Goal: Information Seeking & Learning: Check status

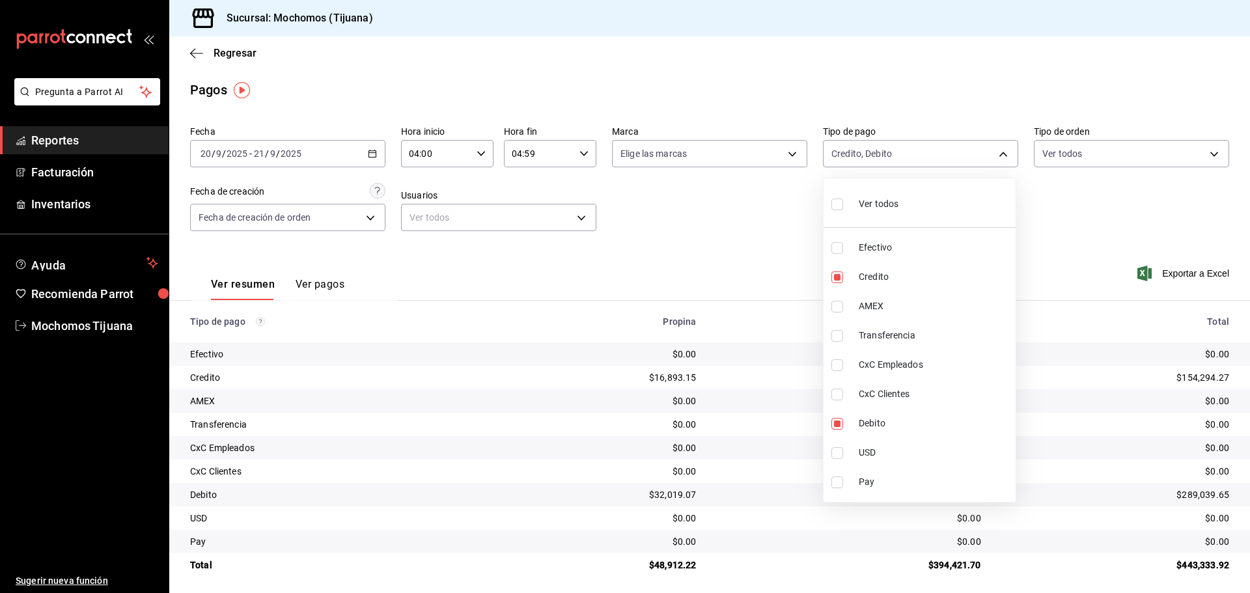
click at [239, 53] on div at bounding box center [625, 296] width 1250 height 593
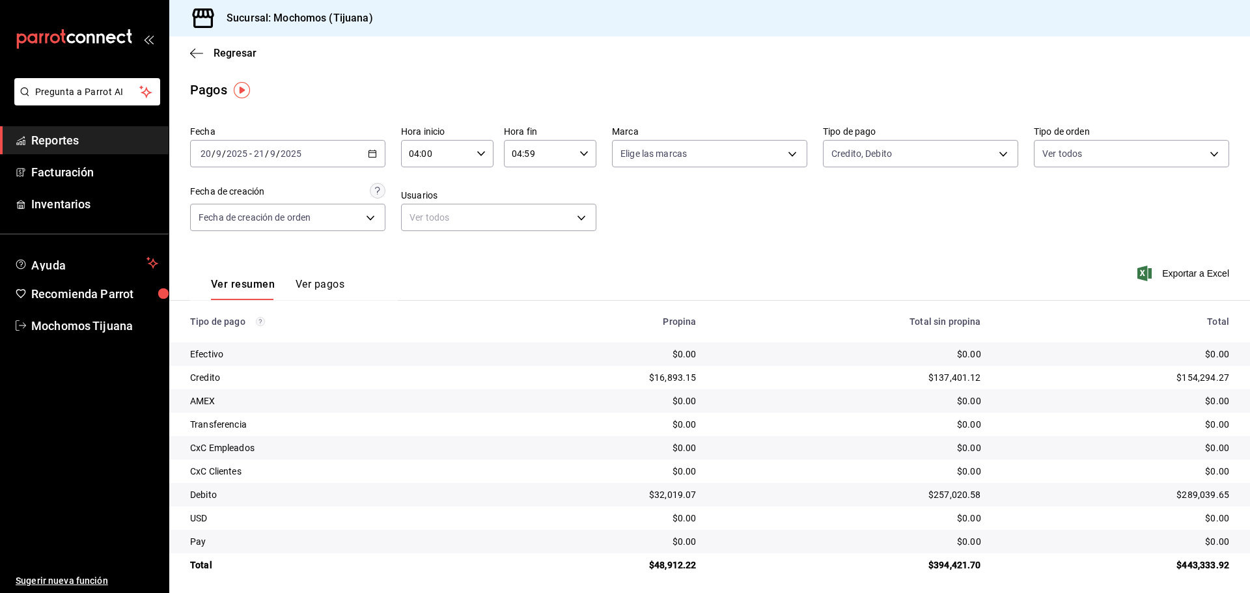
click at [239, 53] on div "Ver todos Efectivo Credito AMEX Transferencia CxC Empleados CxC Clientes Debito…" at bounding box center [625, 296] width 1250 height 593
click at [239, 53] on span "Regresar" at bounding box center [235, 53] width 43 height 12
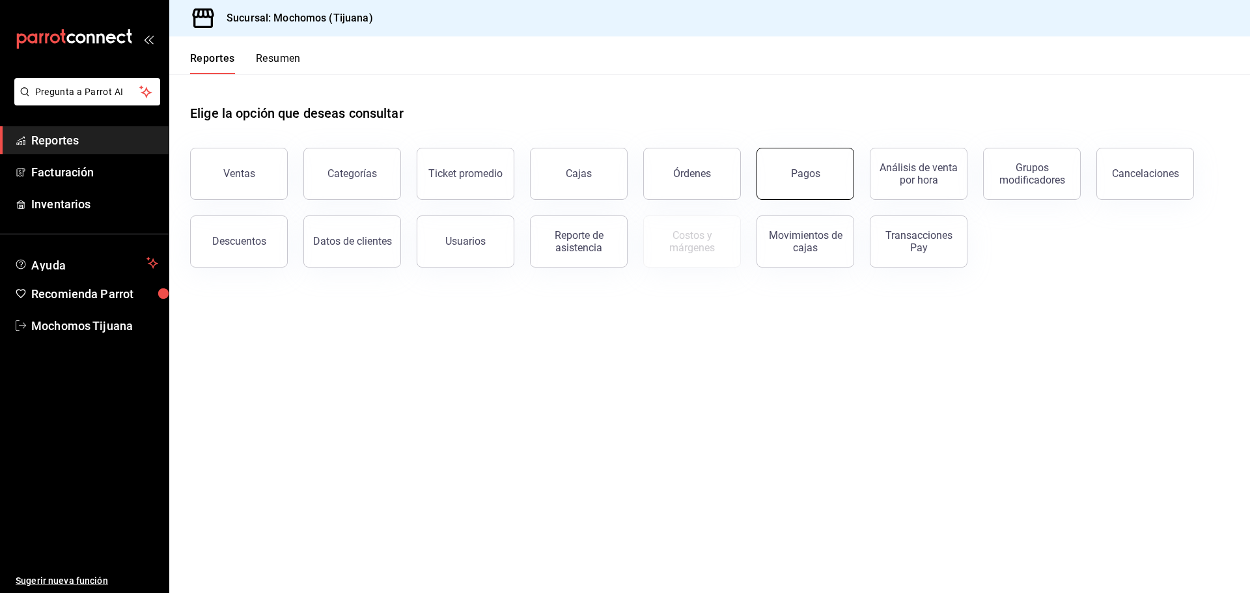
click at [801, 191] on button "Pagos" at bounding box center [805, 174] width 98 height 52
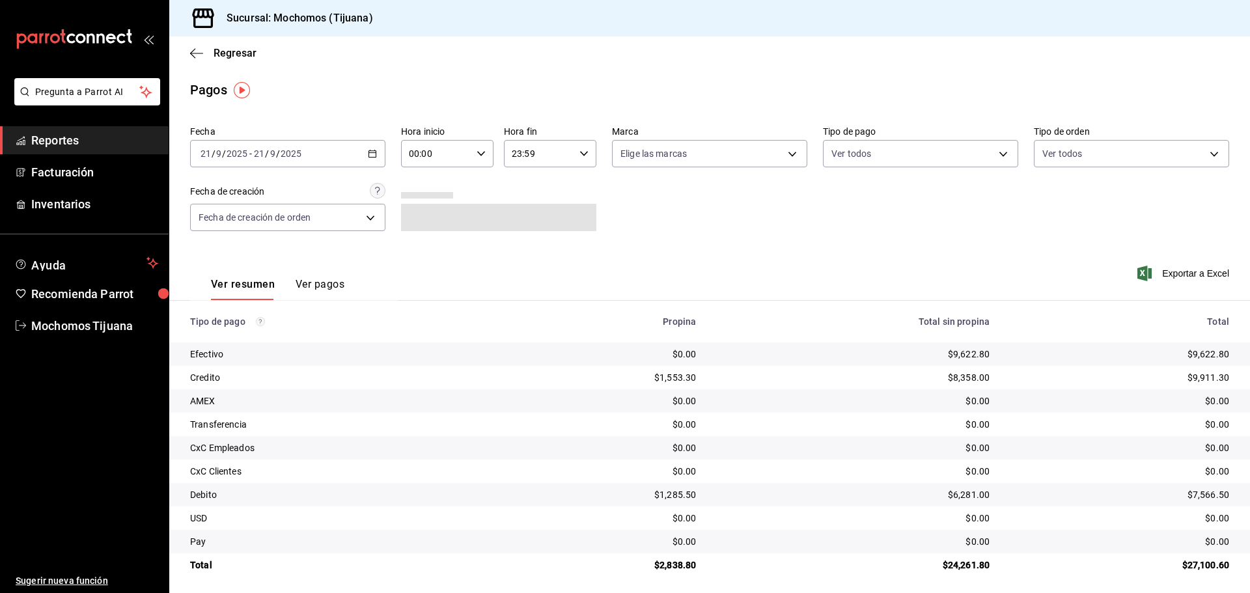
click at [368, 158] on \(Stroke\) "button" at bounding box center [372, 153] width 8 height 7
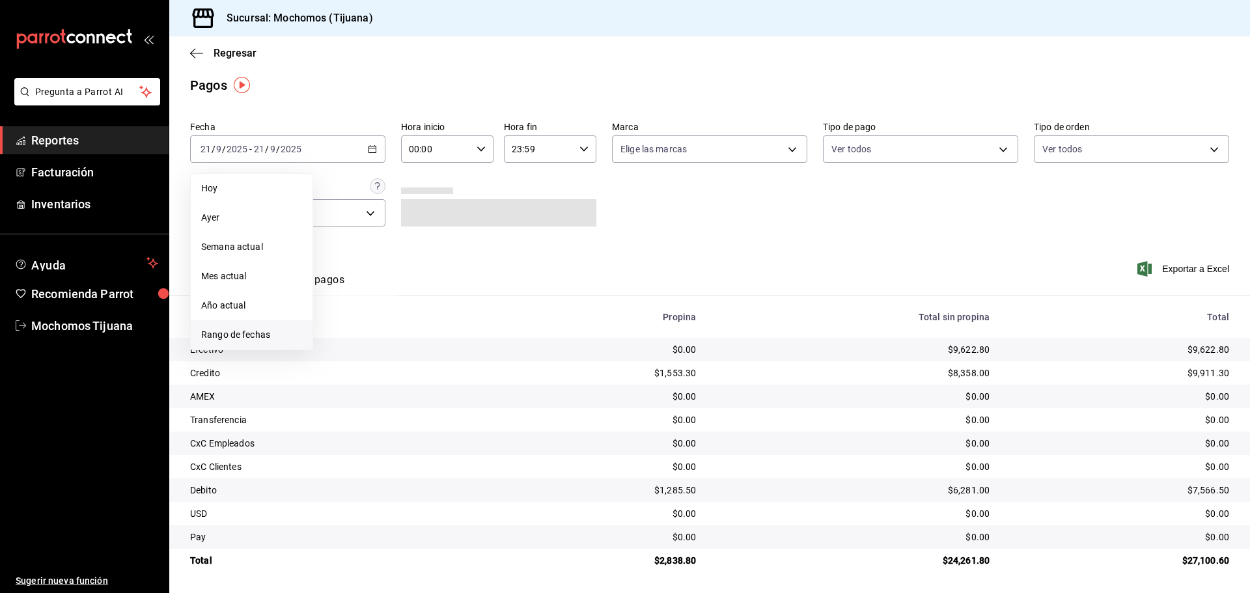
click at [213, 335] on span "Rango de fechas" at bounding box center [251, 335] width 101 height 14
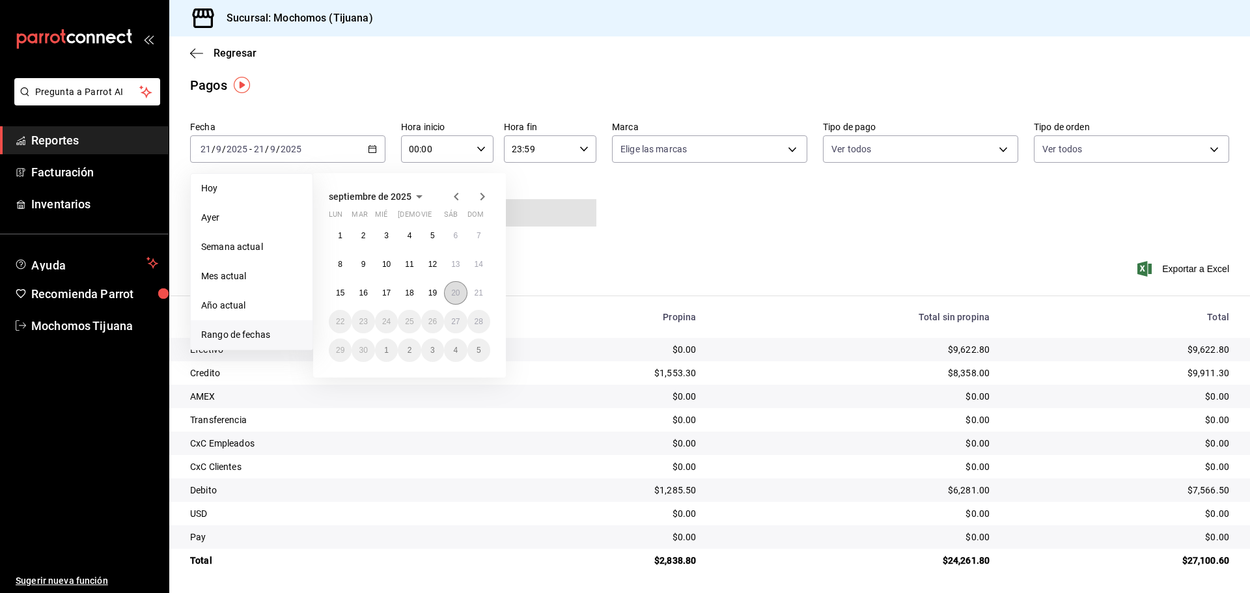
click at [457, 297] on button "20" at bounding box center [455, 292] width 23 height 23
click at [486, 293] on button "21" at bounding box center [478, 292] width 23 height 23
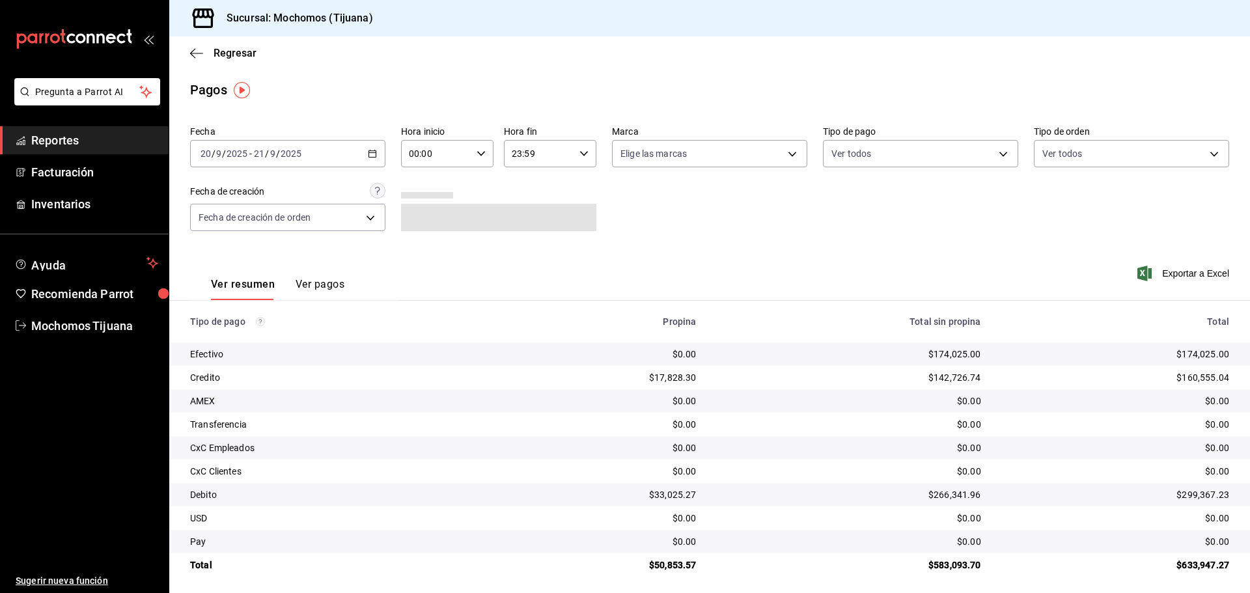
click at [481, 153] on icon "button" at bounding box center [480, 153] width 9 height 9
click at [426, 184] on span "04" at bounding box center [421, 181] width 25 height 10
type input "04:00"
click at [575, 157] on div at bounding box center [625, 296] width 1250 height 593
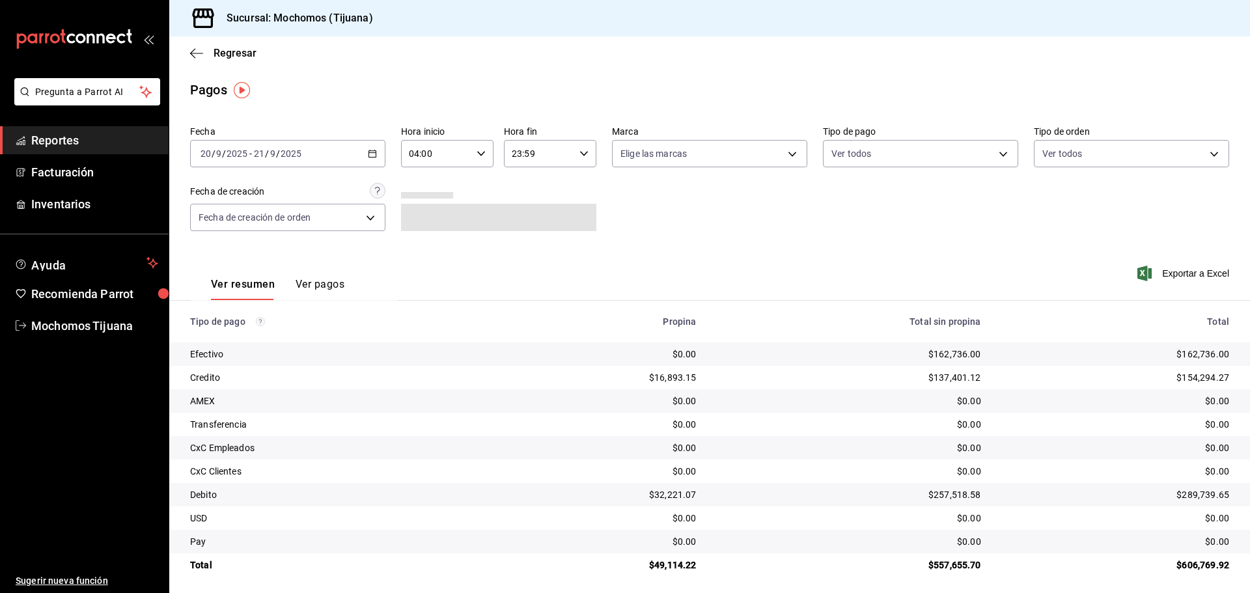
click at [575, 157] on div "23:59 Hora fin" at bounding box center [550, 153] width 92 height 27
click at [521, 225] on span "03" at bounding box center [523, 220] width 25 height 10
type input "03:59"
click at [999, 156] on div at bounding box center [625, 296] width 1250 height 593
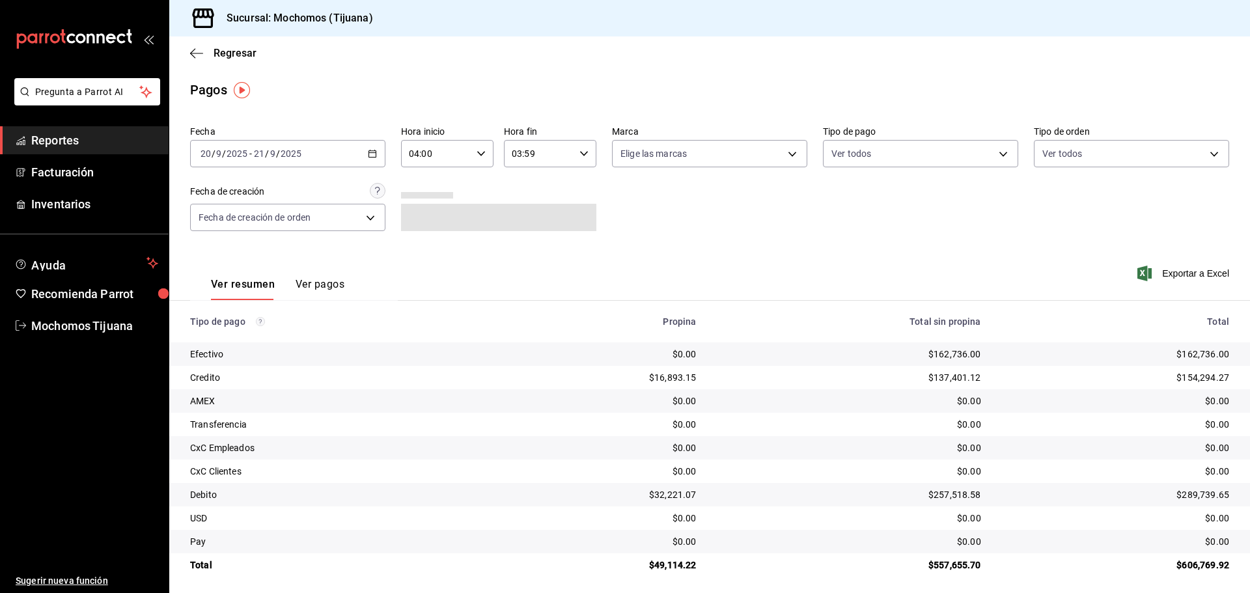
click at [999, 156] on body "Pregunta a Parrot AI Reportes Facturación Inventarios Ayuda Recomienda Parrot M…" at bounding box center [625, 296] width 1250 height 593
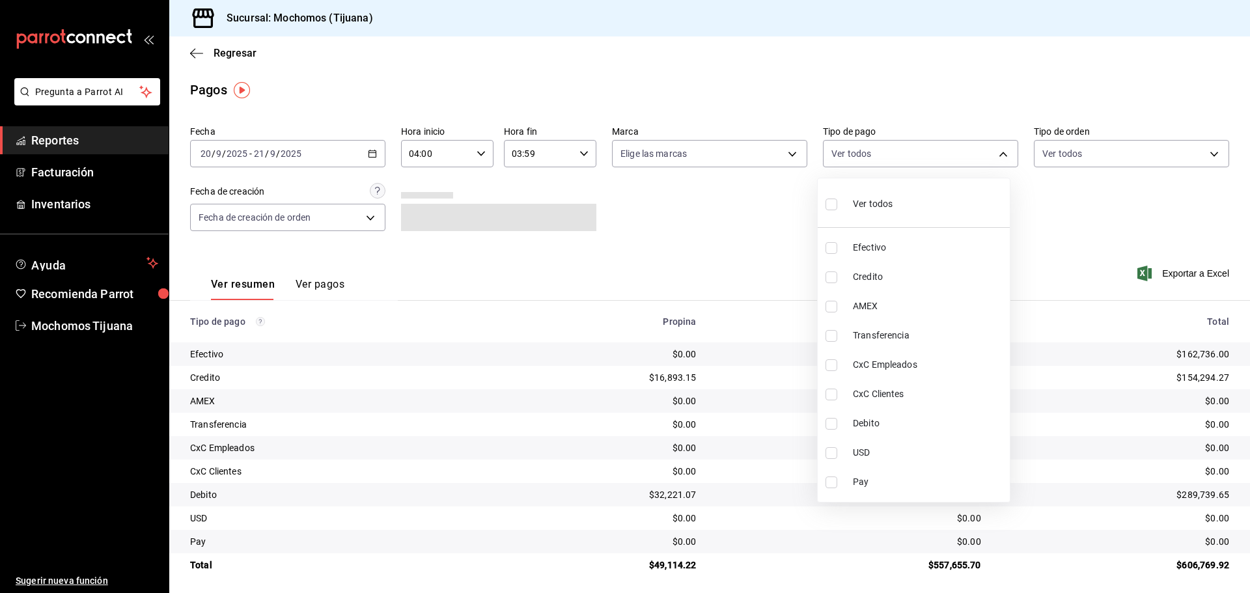
click at [827, 277] on input "checkbox" at bounding box center [831, 277] width 12 height 12
checkbox input "true"
type input "a27a072c-b141-4985-9f83-ae60dbe2196b"
click at [840, 421] on input "checkbox" at bounding box center [837, 424] width 12 height 12
checkbox input "true"
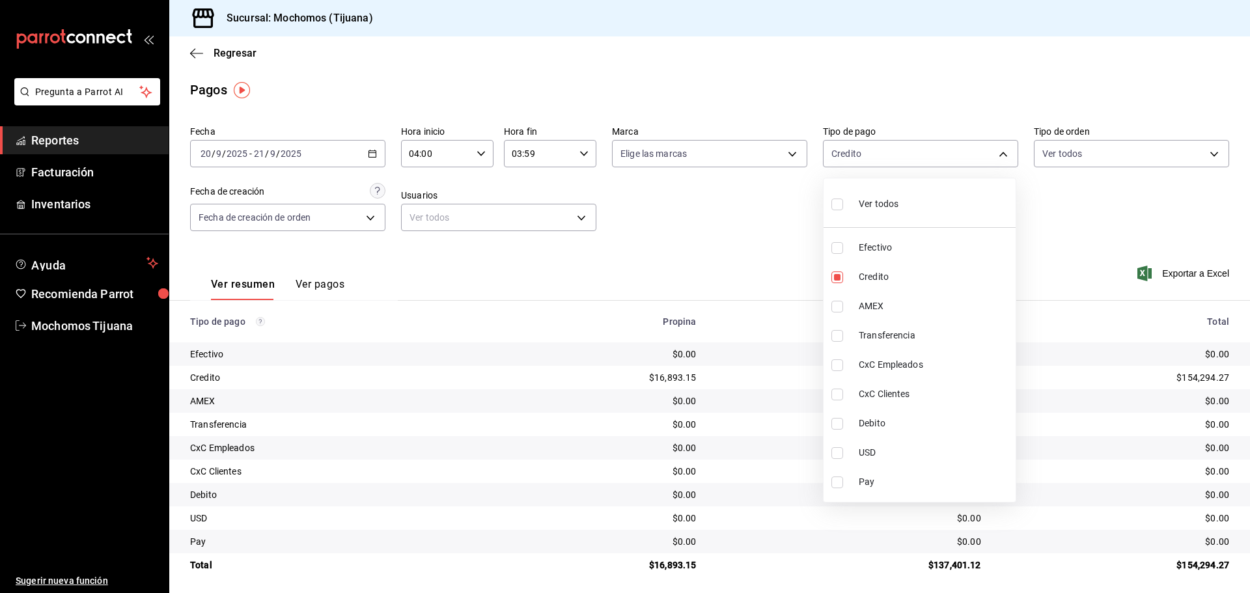
type input "a27a072c-b141-4985-9f83-ae60dbe2196b,b7370aa5-450f-4a05-bab4-2784151f97fb"
click at [843, 205] on label at bounding box center [839, 204] width 17 height 19
click at [843, 205] on input "checkbox" at bounding box center [837, 205] width 12 height 12
checkbox input "false"
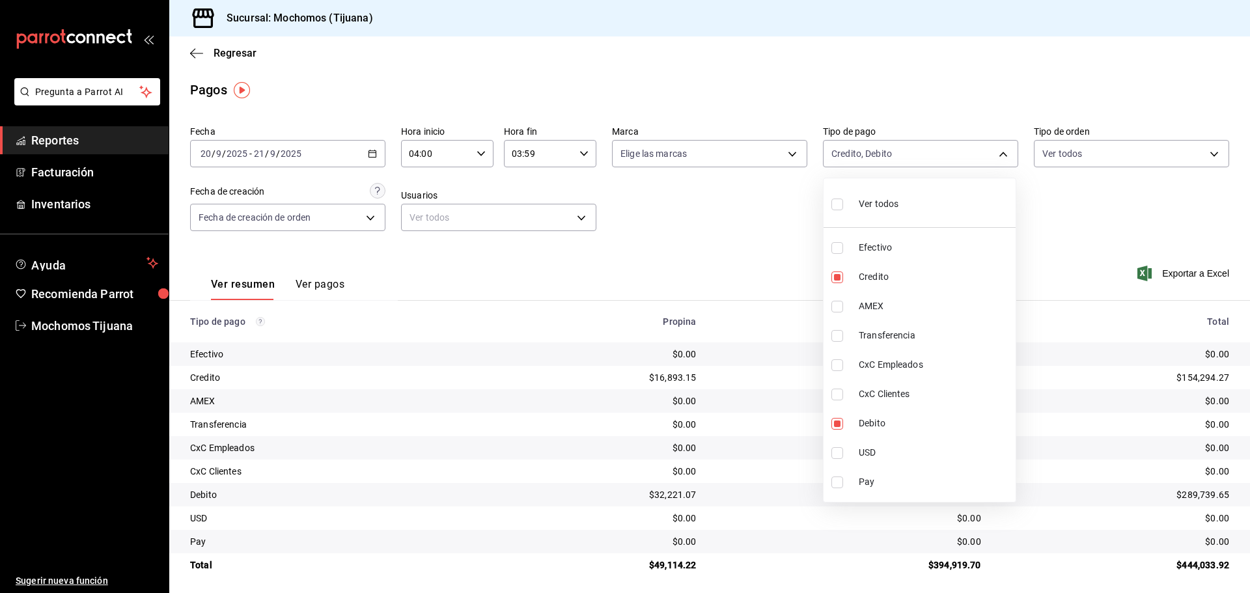
checkbox input "false"
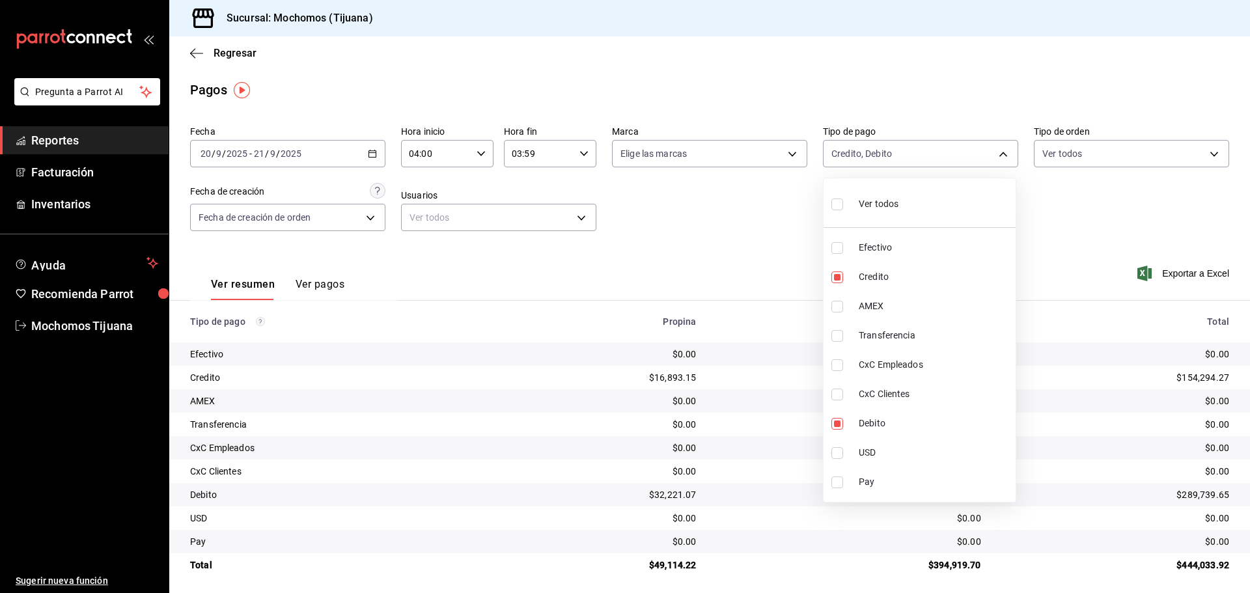
checkbox input "false"
click at [838, 209] on input "checkbox" at bounding box center [837, 205] width 12 height 12
checkbox input "true"
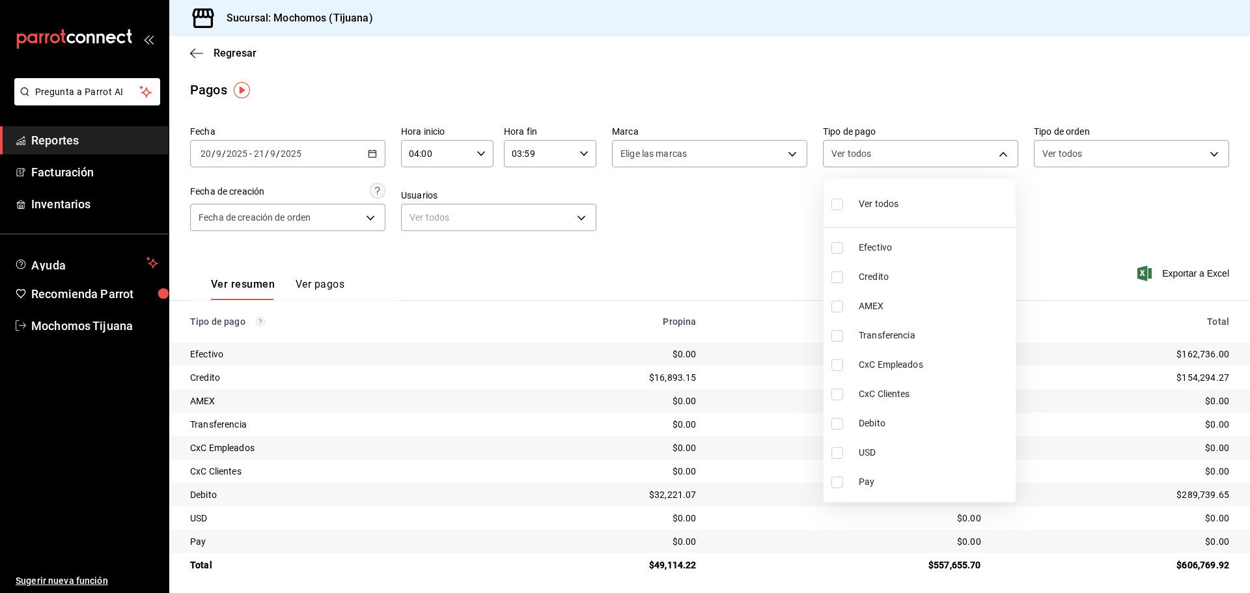
type input "e823c082-5bf3-4e6e-b961-f7623faa40a9,a27a072c-b141-4985-9f83-ae60dbe2196b,28e67…"
checkbox input "true"
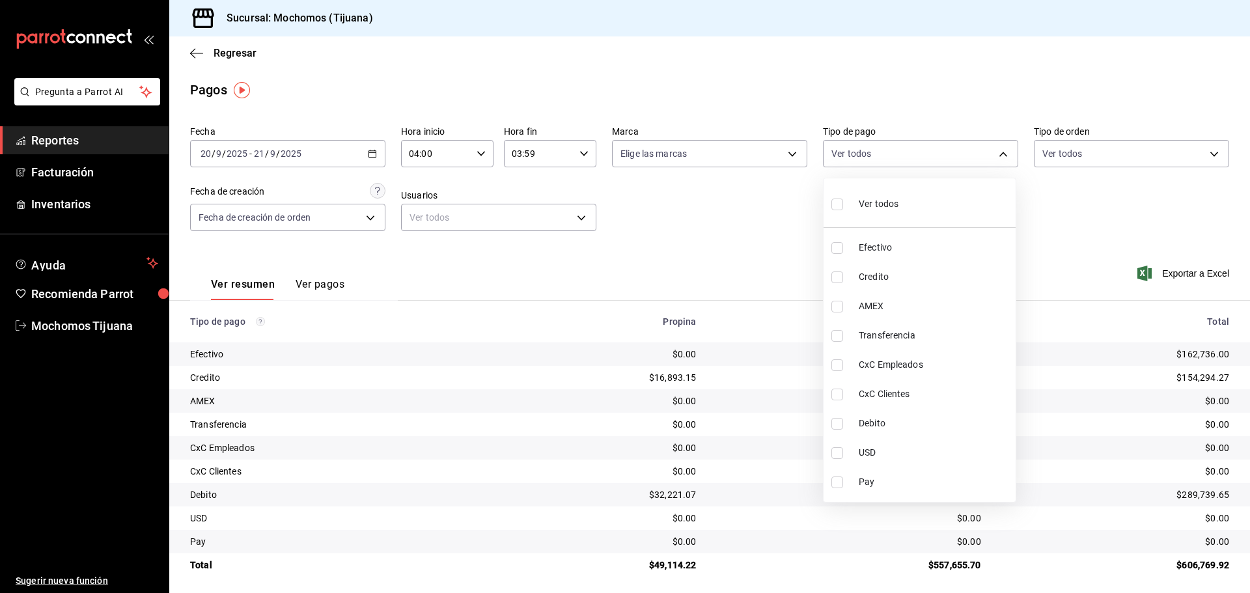
checkbox input "true"
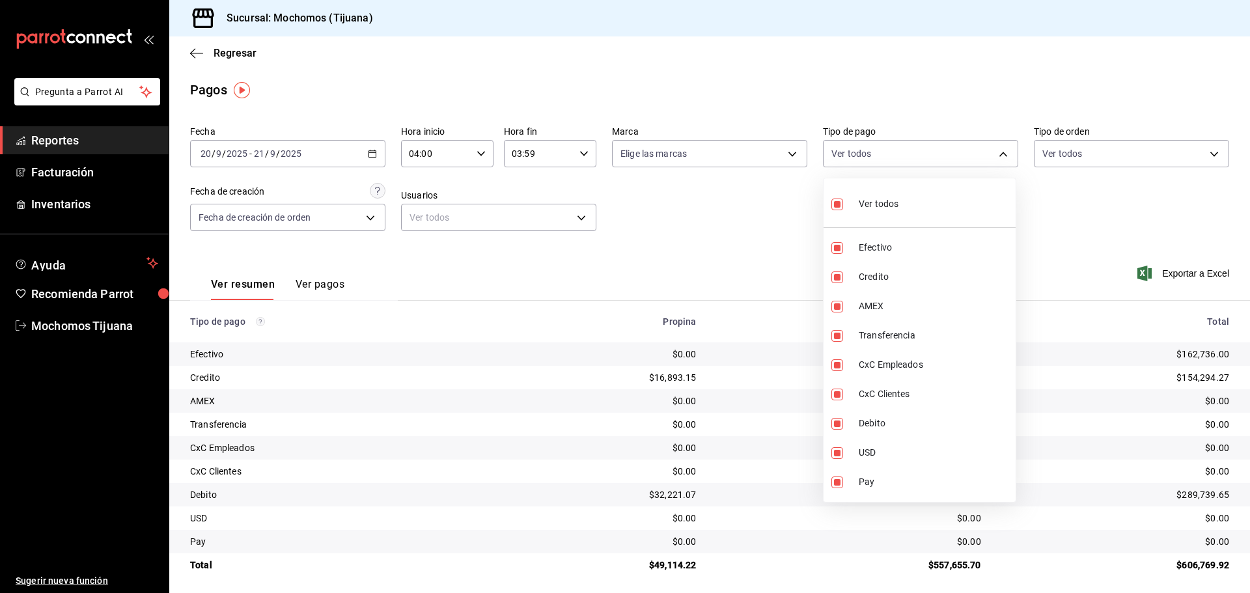
click at [724, 250] on div at bounding box center [625, 296] width 1250 height 593
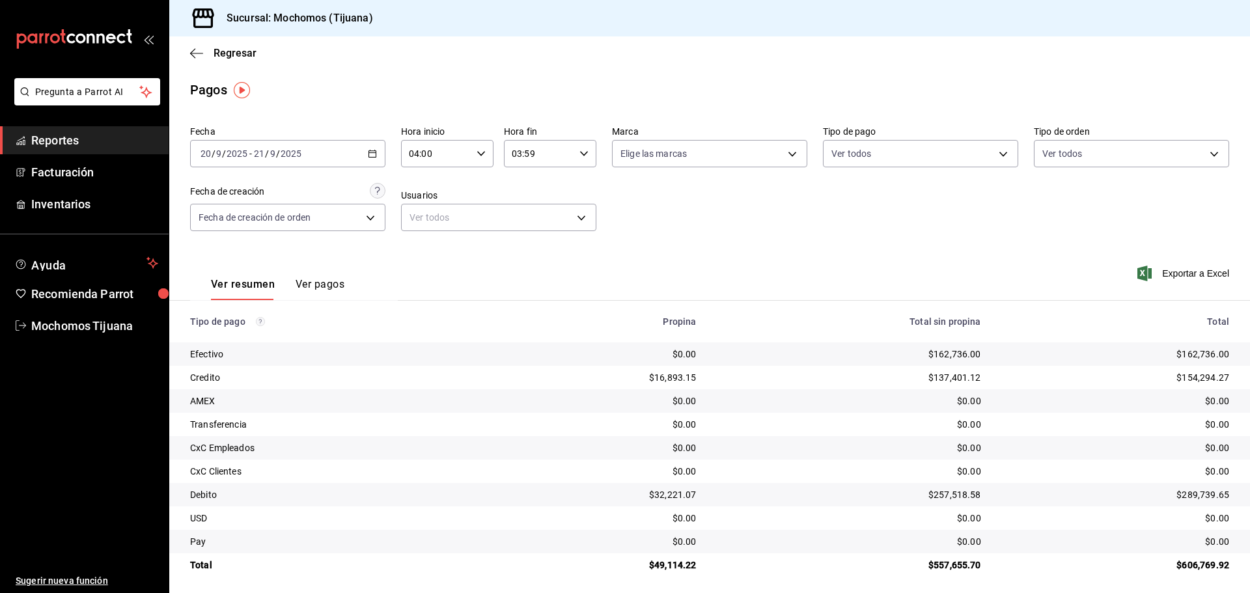
click at [1197, 357] on div "$162,736.00" at bounding box center [1115, 354] width 227 height 13
click at [515, 404] on tbody "Efectivo $0.00 $162,736.00 $162,736.00 Credito $16,893.15 $137,401.12 $154,294.…" at bounding box center [709, 459] width 1081 height 234
click at [475, 61] on div "Regresar" at bounding box center [709, 52] width 1081 height 33
